Goal: Navigation & Orientation: Find specific page/section

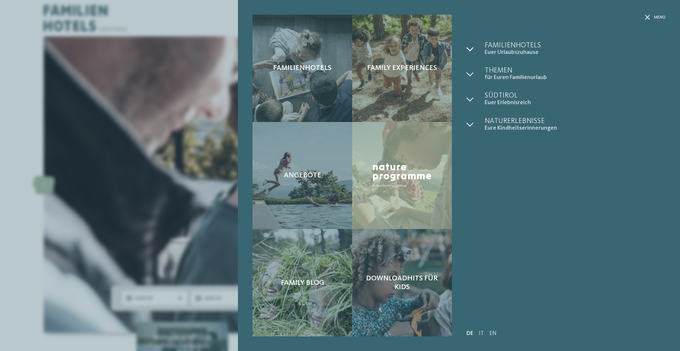
click at [474, 48] on div at bounding box center [475, 49] width 18 height 14
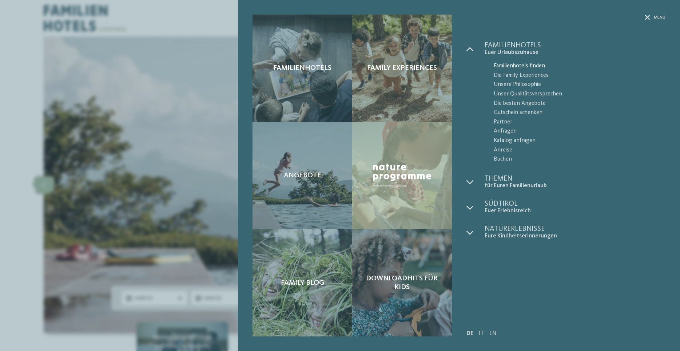
click at [511, 65] on span "Familienhotels finden" at bounding box center [580, 65] width 172 height 9
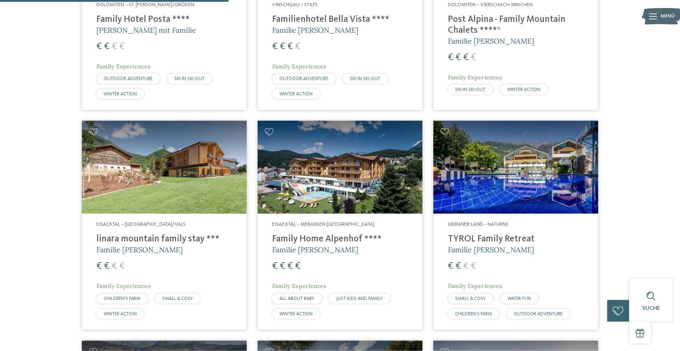
scroll to position [816, 0]
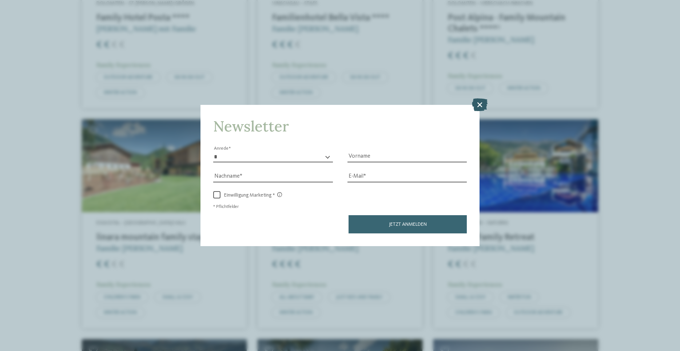
click at [480, 102] on icon at bounding box center [480, 104] width 16 height 13
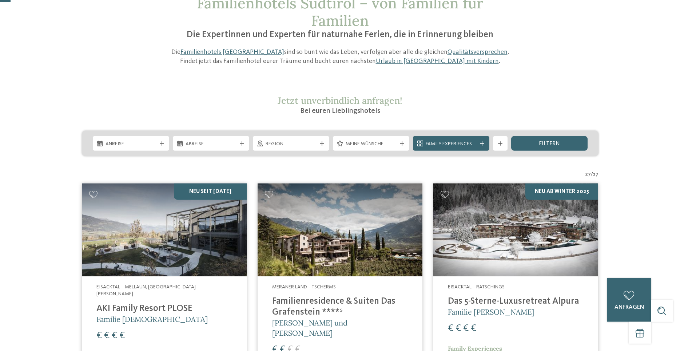
scroll to position [74, 0]
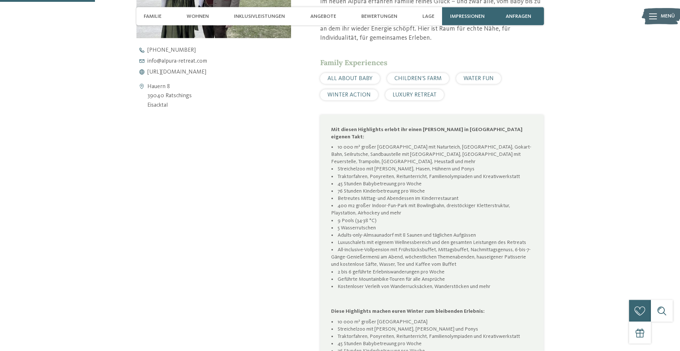
scroll to position [371, 0]
